Goal: Task Accomplishment & Management: Use online tool/utility

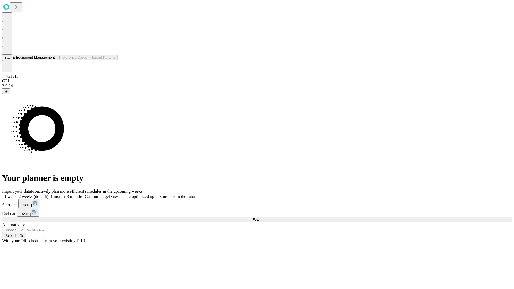
click at [51, 60] on button "Staff & Equipment Management" at bounding box center [29, 58] width 55 height 6
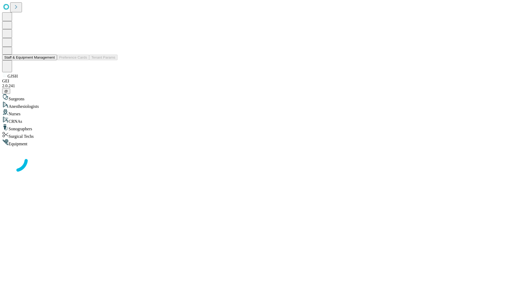
click at [51, 60] on button "Staff & Equipment Management" at bounding box center [29, 58] width 55 height 6
